Goal: Information Seeking & Learning: Stay updated

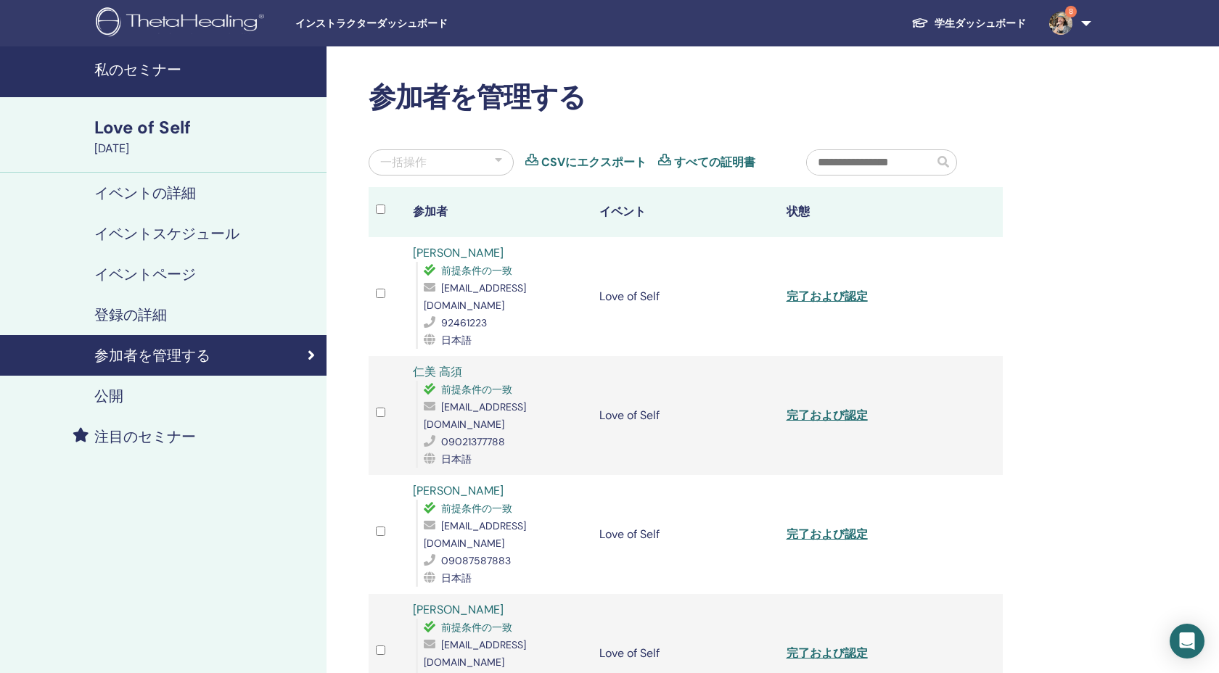
click at [163, 66] on h4 "私のセミナー" at bounding box center [205, 69] width 223 height 17
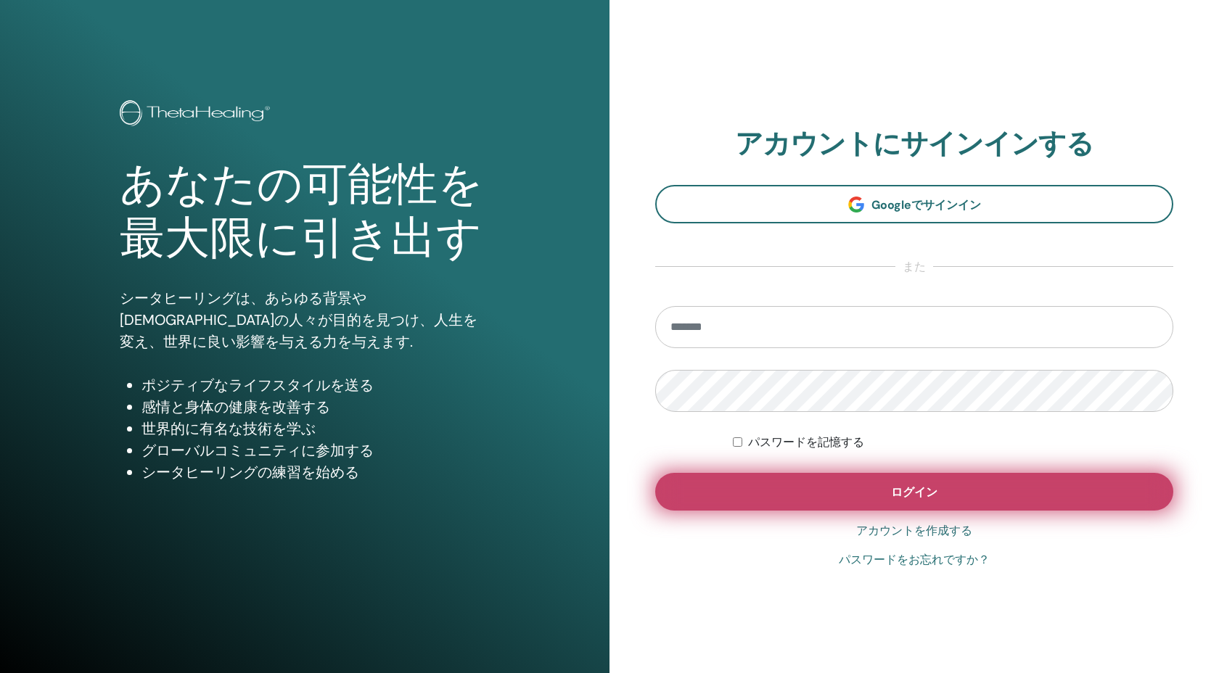
type input "**********"
click at [848, 503] on button "ログイン" at bounding box center [914, 492] width 518 height 38
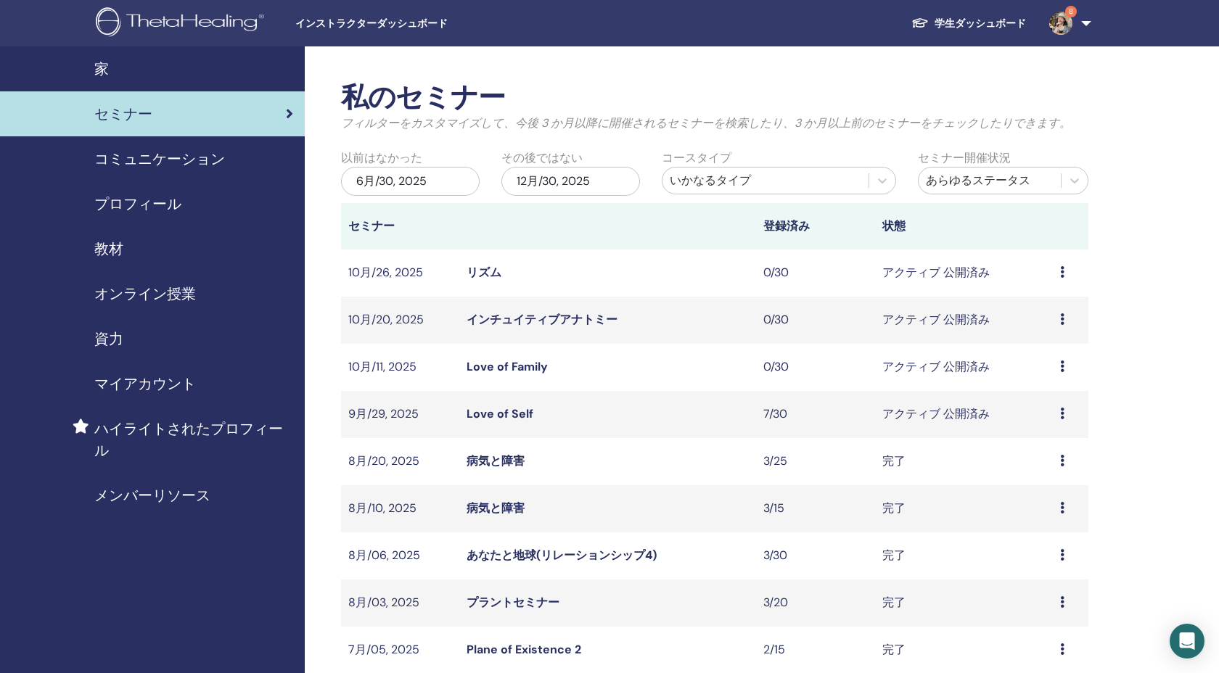
click at [1052, 45] on link "8" at bounding box center [1066, 23] width 59 height 46
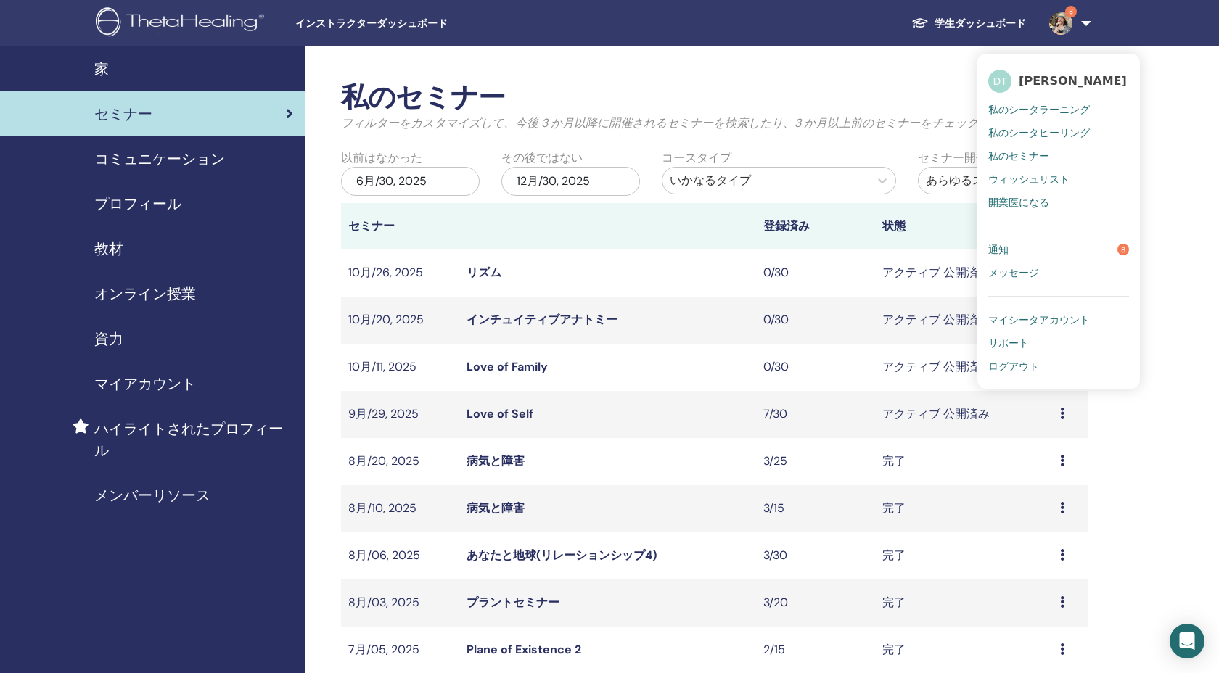
click at [1046, 249] on link "通知 8" at bounding box center [1058, 249] width 141 height 23
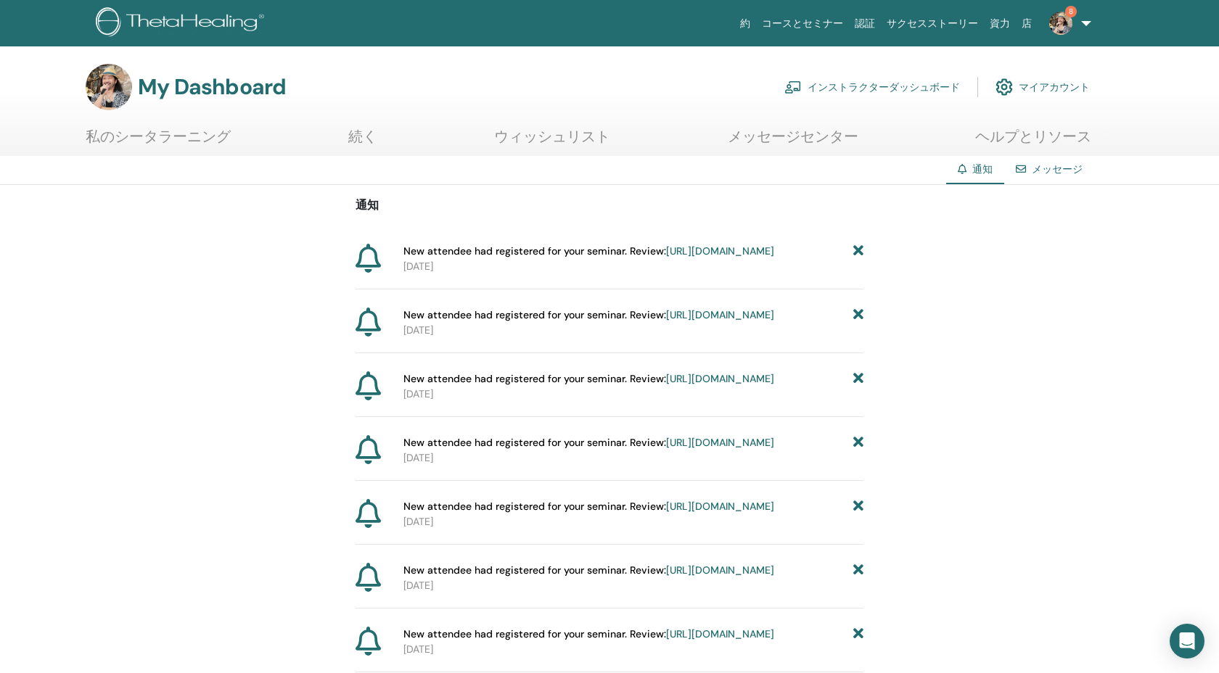
click at [1066, 17] on img at bounding box center [1060, 23] width 23 height 23
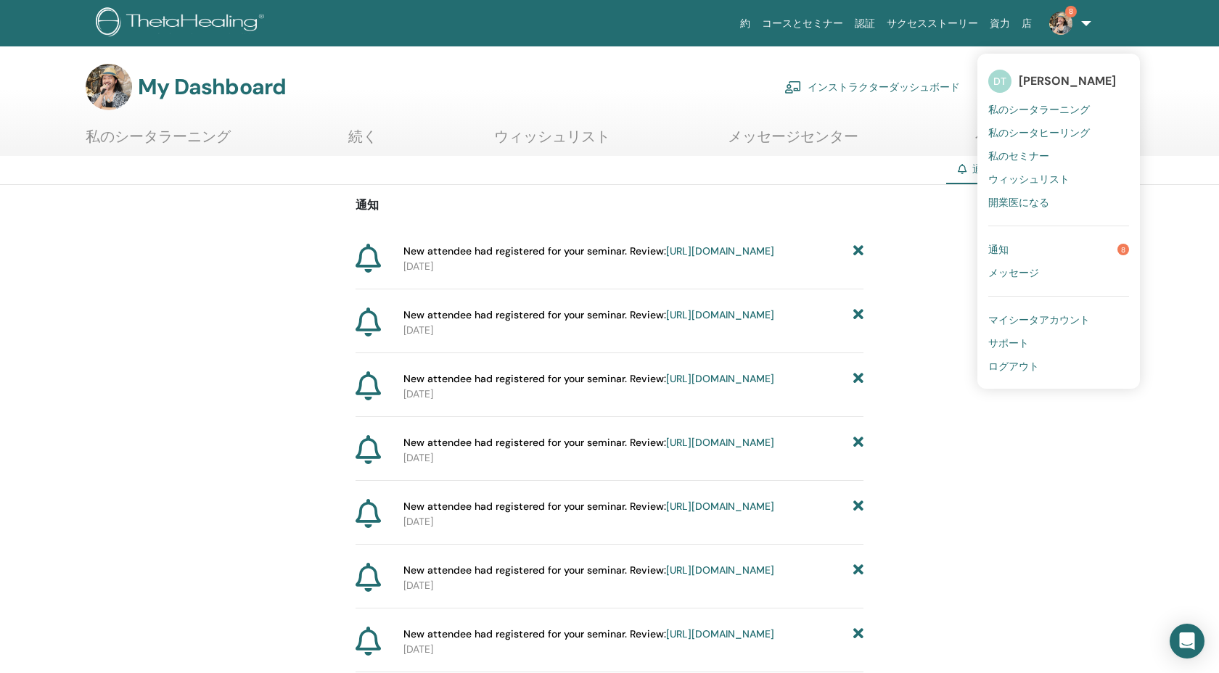
click at [1059, 255] on link "通知 8" at bounding box center [1058, 249] width 141 height 23
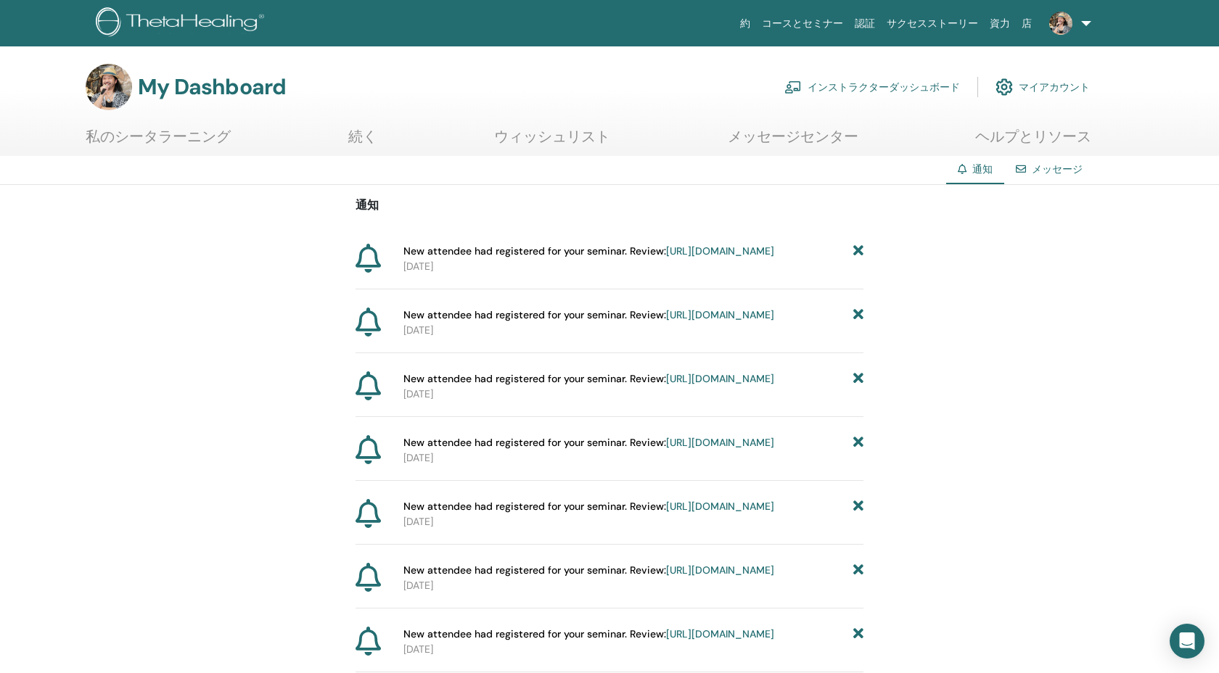
click at [209, 93] on h3 "My Dashboard" at bounding box center [212, 87] width 148 height 26
click at [111, 92] on img at bounding box center [109, 87] width 46 height 46
click at [151, 38] on img at bounding box center [182, 23] width 173 height 33
